Goal: Transaction & Acquisition: Purchase product/service

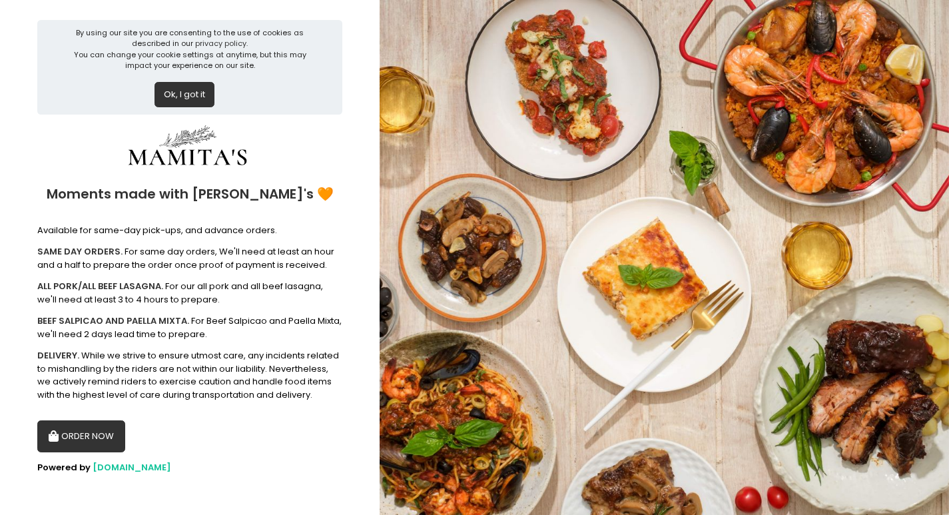
click at [101, 437] on button "ORDER NOW" at bounding box center [81, 436] width 88 height 32
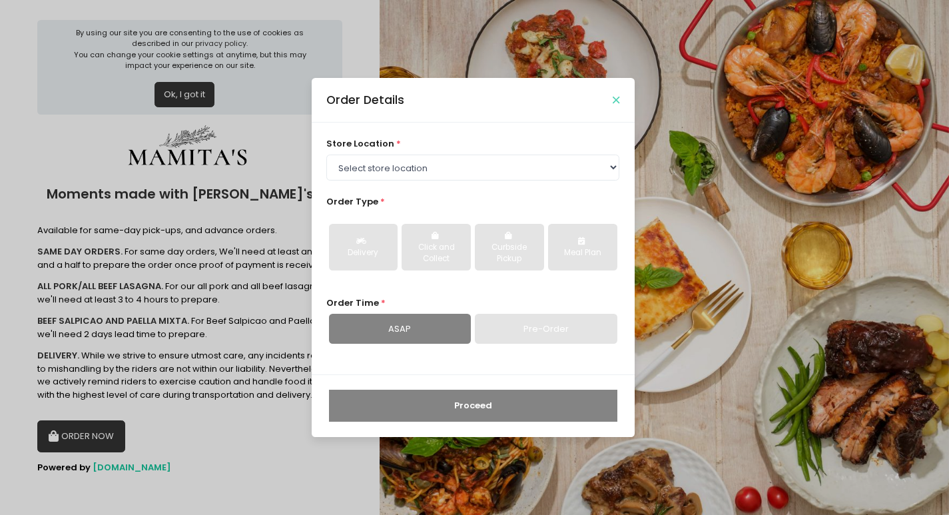
click at [613, 103] on icon "Close" at bounding box center [616, 100] width 7 height 10
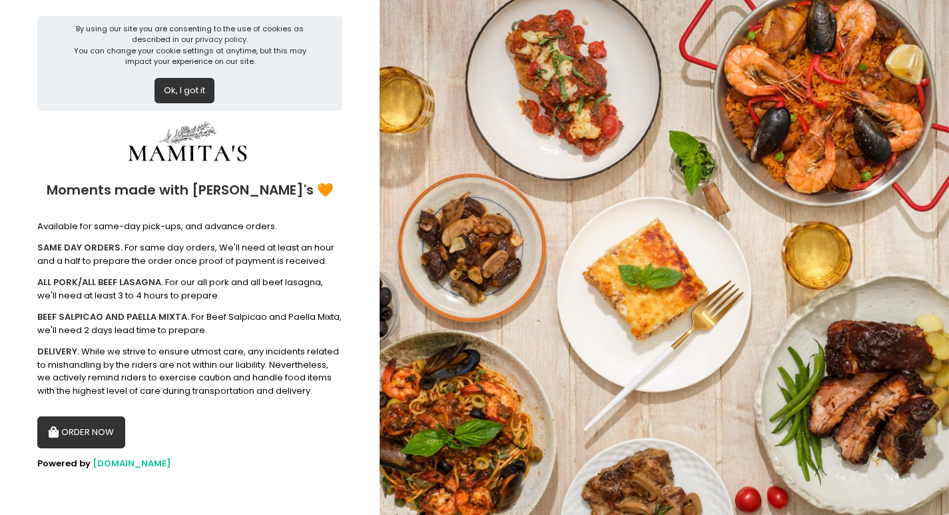
scroll to position [5, 0]
drag, startPoint x: 176, startPoint y: 93, endPoint x: 176, endPoint y: 105, distance: 12.7
click at [176, 94] on button "Ok, I got it" at bounding box center [185, 89] width 60 height 25
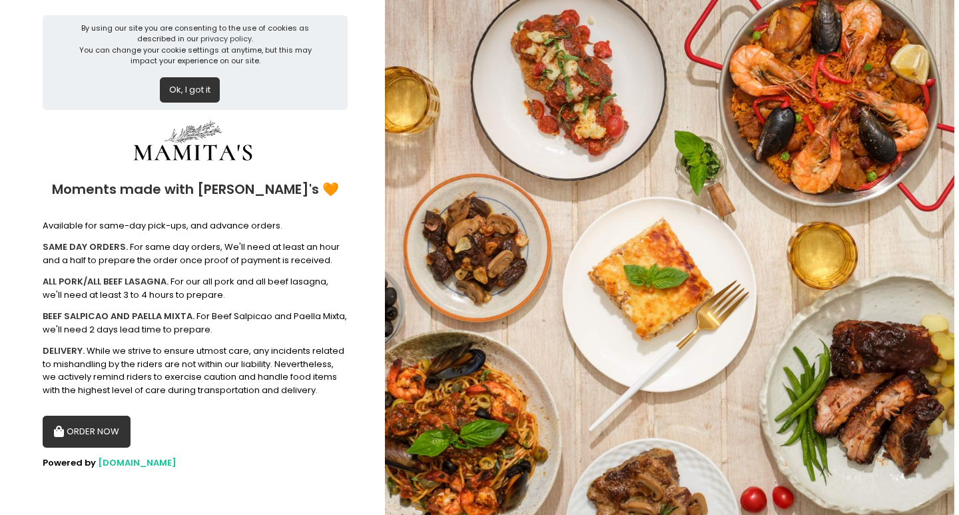
scroll to position [0, 0]
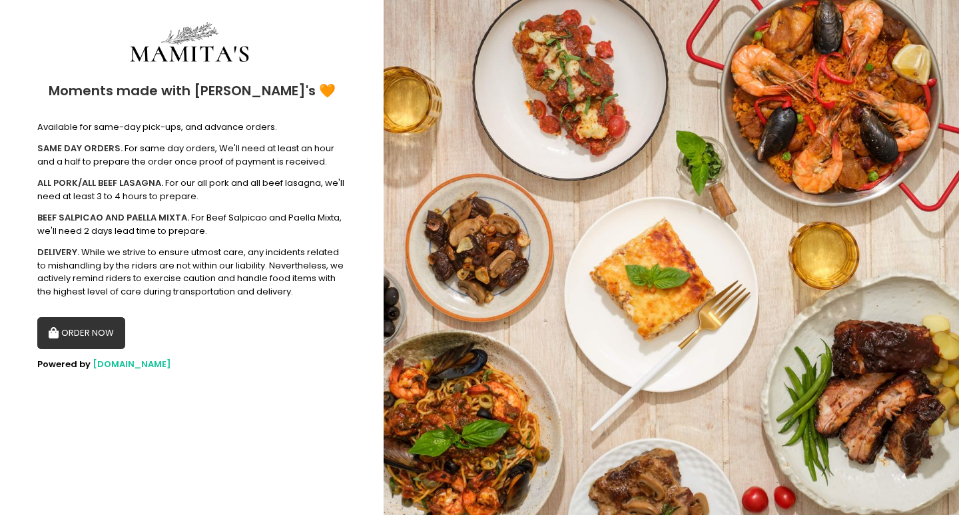
click at [85, 337] on button "ORDER NOW" at bounding box center [81, 333] width 88 height 32
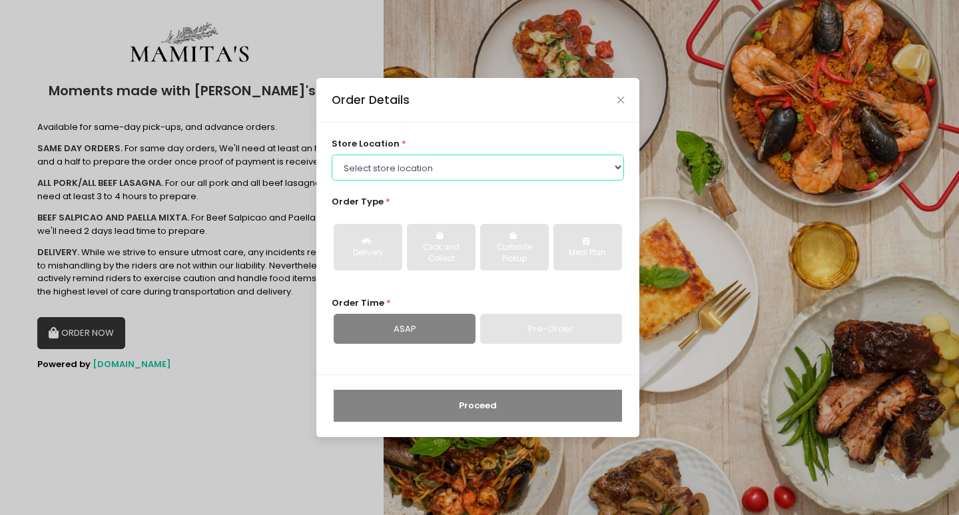
click at [415, 167] on select "Select store location Mamitas PH - [GEOGRAPHIC_DATA] Mamitas PH - [GEOGRAPHIC_D…" at bounding box center [478, 167] width 293 height 25
click at [460, 119] on div "Order Details store location * Select store location Mamitas PH - [GEOGRAPHIC_D…" at bounding box center [477, 257] width 323 height 358
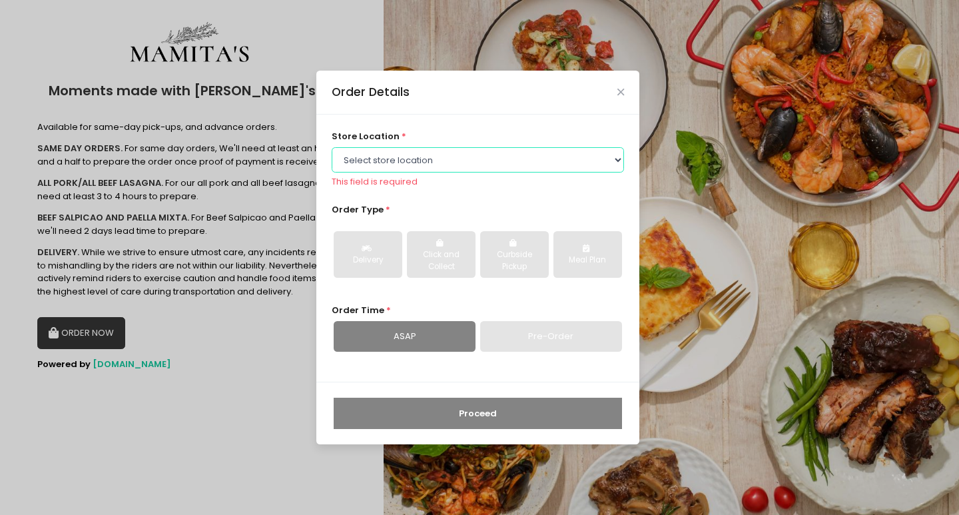
click at [443, 161] on select "Select store location Mamitas PH - [GEOGRAPHIC_DATA] Mamitas PH - [GEOGRAPHIC_D…" at bounding box center [478, 159] width 293 height 25
click at [332, 147] on select "Select store location Mamitas PH - [GEOGRAPHIC_DATA] Mamitas PH - [GEOGRAPHIC_D…" at bounding box center [478, 159] width 293 height 25
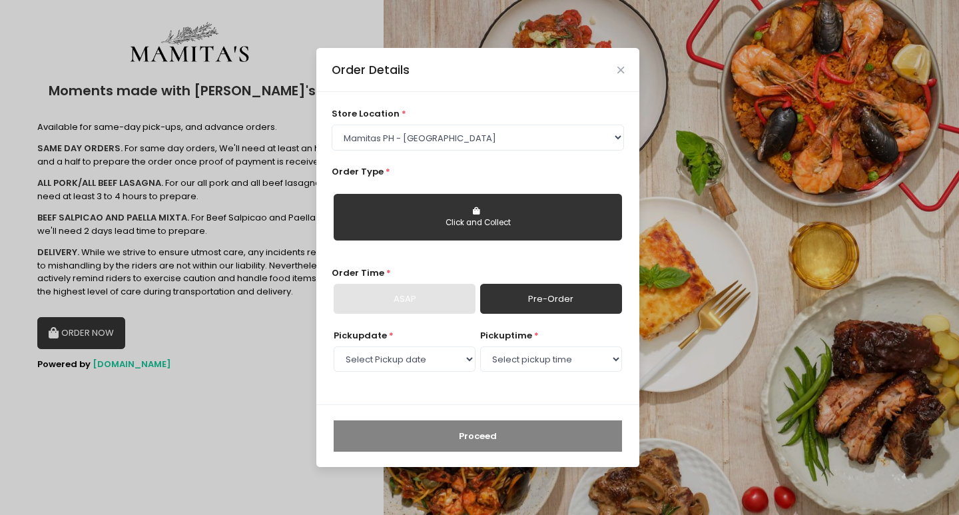
click at [478, 216] on button "Click and Collect" at bounding box center [478, 217] width 288 height 47
click at [472, 203] on button "Click and Collect" at bounding box center [478, 217] width 288 height 47
click at [472, 212] on button "Click and Collect" at bounding box center [478, 217] width 288 height 47
click at [506, 134] on select "Select store location Mamitas PH - [GEOGRAPHIC_DATA] Mamitas PH - [GEOGRAPHIC_D…" at bounding box center [478, 137] width 293 height 25
select select "6602978951b8268a02d72b28"
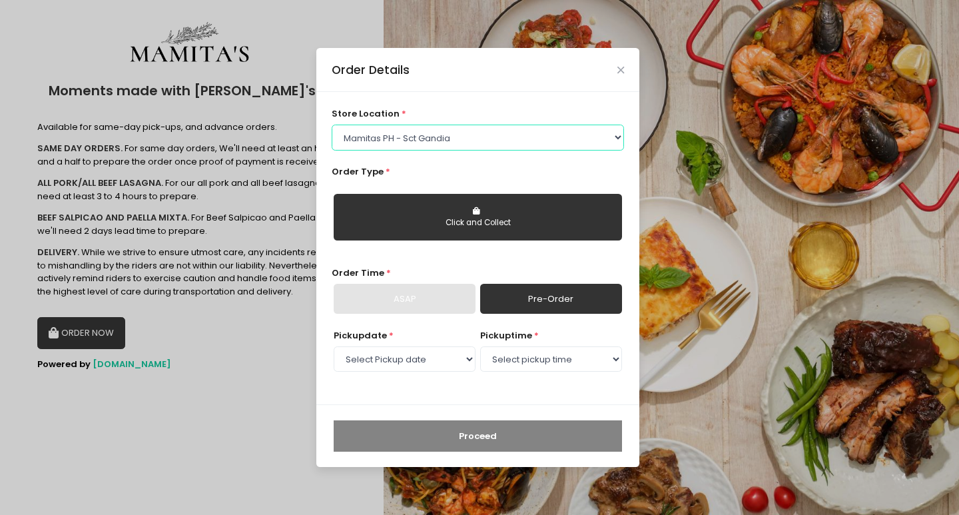
click at [332, 125] on select "Select store location Mamitas PH - [GEOGRAPHIC_DATA] Mamitas PH - [GEOGRAPHIC_D…" at bounding box center [478, 137] width 293 height 25
click at [469, 228] on div "Click and Collect" at bounding box center [478, 223] width 270 height 12
click at [478, 213] on icon "button" at bounding box center [478, 211] width 10 height 8
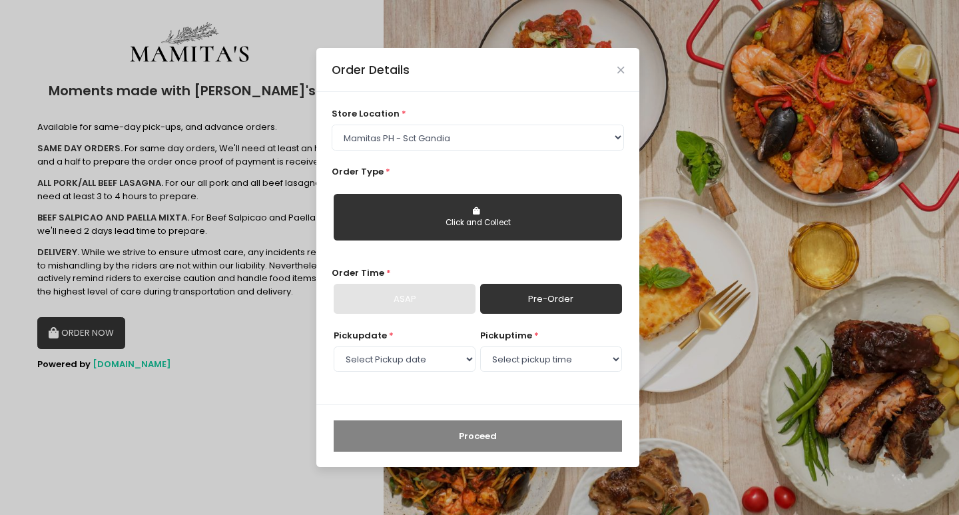
click at [478, 213] on icon "button" at bounding box center [478, 211] width 10 height 8
click at [475, 206] on button "Click and Collect" at bounding box center [478, 217] width 288 height 47
click at [474, 210] on icon "button" at bounding box center [478, 211] width 10 height 8
click at [469, 228] on div "Click and Collect" at bounding box center [478, 223] width 270 height 12
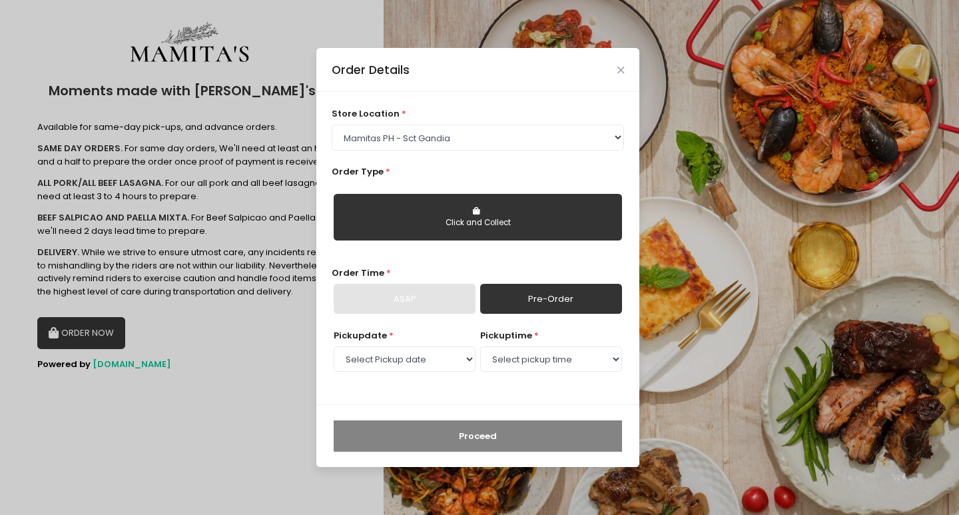
click at [535, 304] on link "Pre-Order" at bounding box center [551, 299] width 142 height 31
click at [428, 360] on select "Select Pickup date [DATE] [DATE] [DATE] [DATE] [DATE] [DATE] [DATE] [DATE] [DAT…" at bounding box center [405, 358] width 142 height 25
click at [260, 365] on div "Order Details store location * Select store location Mamitas PH - [GEOGRAPHIC_D…" at bounding box center [479, 257] width 959 height 515
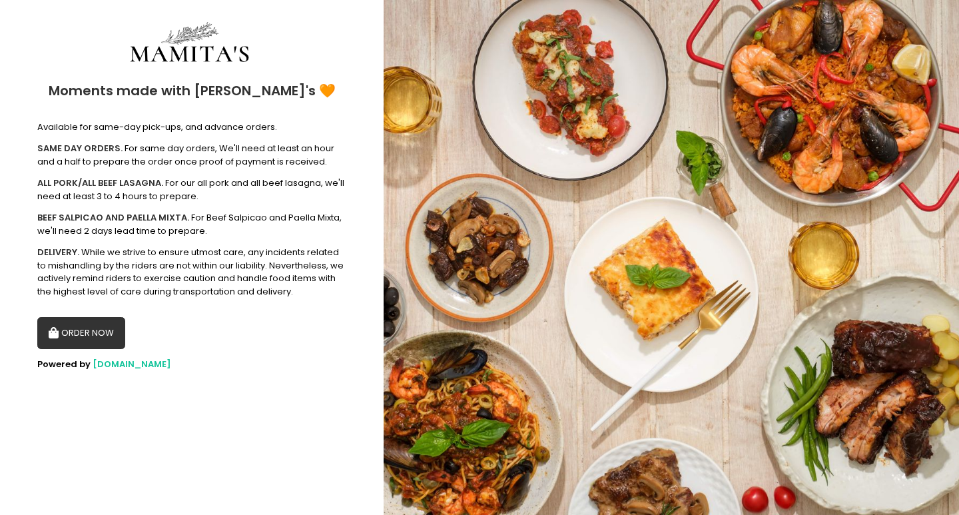
click at [569, 119] on img at bounding box center [671, 257] width 575 height 515
click at [565, 123] on img at bounding box center [671, 257] width 575 height 515
click at [579, 124] on img at bounding box center [671, 257] width 575 height 515
